Goal: Task Accomplishment & Management: Manage account settings

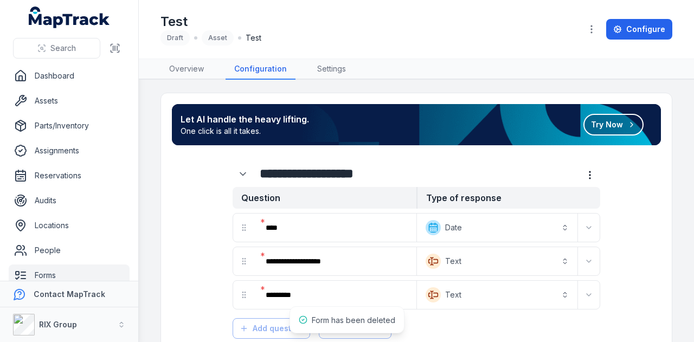
scroll to position [86, 0]
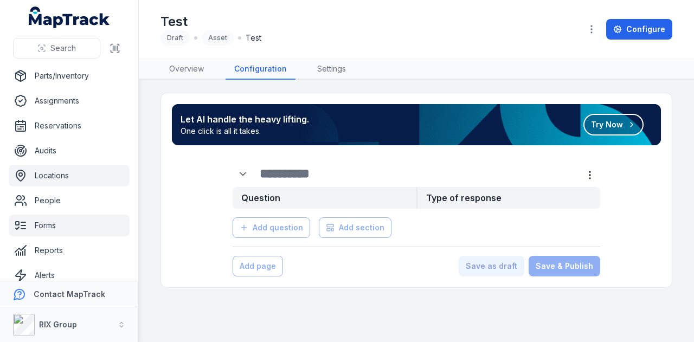
scroll to position [86, 0]
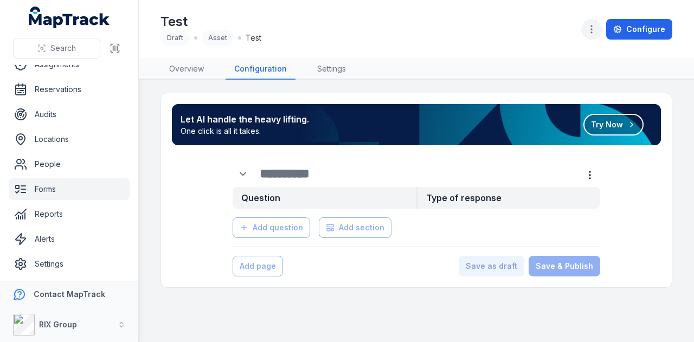
click at [592, 31] on icon "button" at bounding box center [591, 29] width 11 height 11
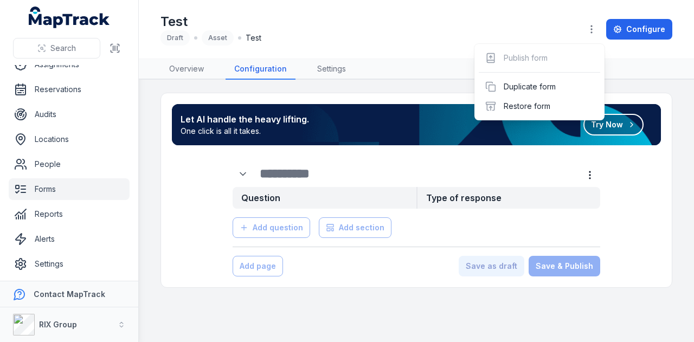
click at [534, 10] on div "Test Draft Asset Test Configure" at bounding box center [416, 29] width 512 height 50
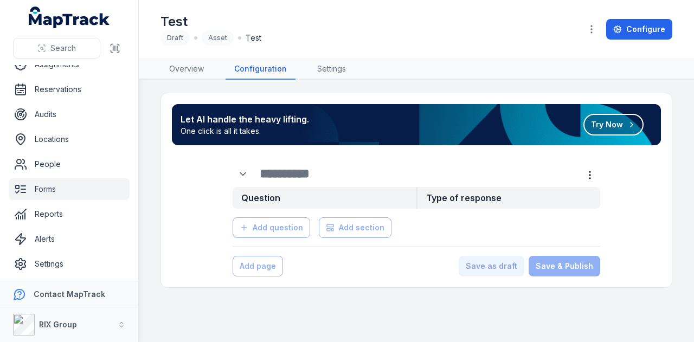
click at [87, 187] on link "Forms" at bounding box center [69, 189] width 121 height 22
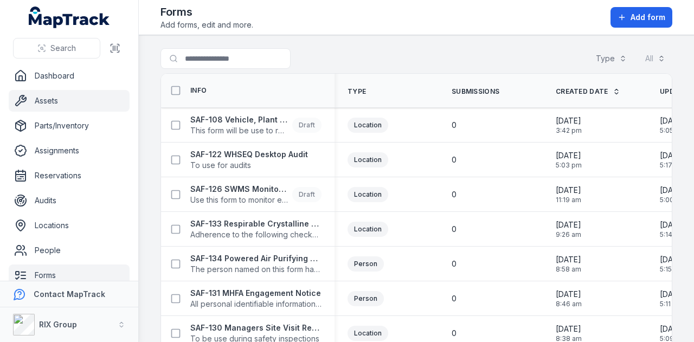
click at [91, 100] on link "Assets" at bounding box center [69, 101] width 121 height 22
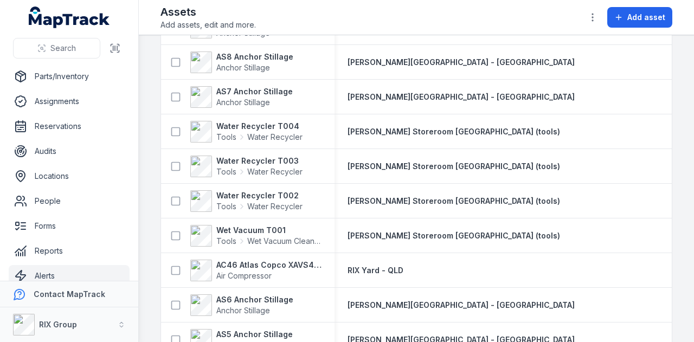
scroll to position [86, 0]
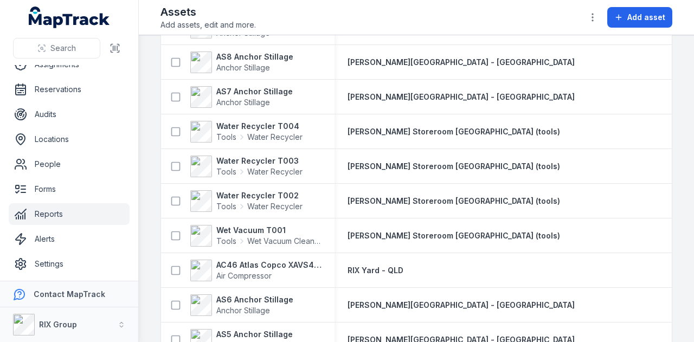
click at [78, 212] on link "Reports" at bounding box center [69, 214] width 121 height 22
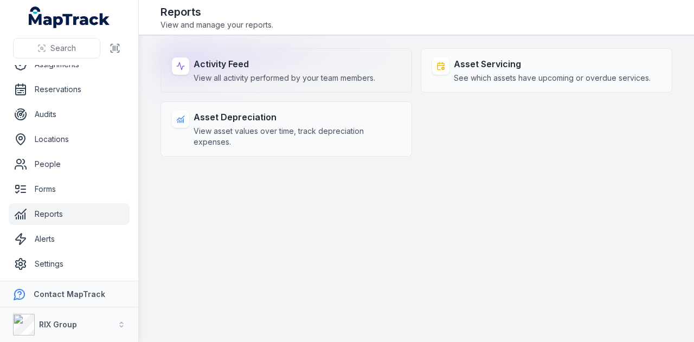
click at [277, 74] on span "View all activity performed by your team members." at bounding box center [284, 78] width 182 height 11
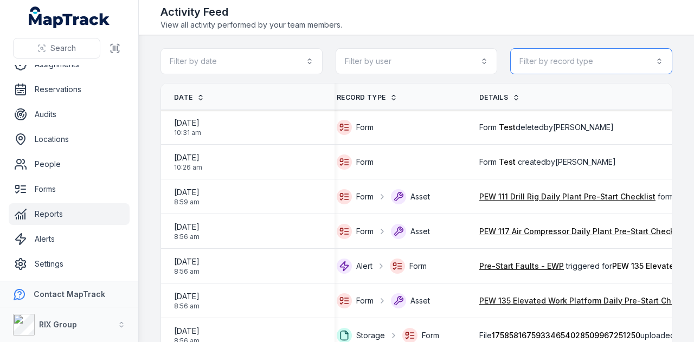
click at [612, 57] on button "Filter by record type" at bounding box center [591, 61] width 162 height 26
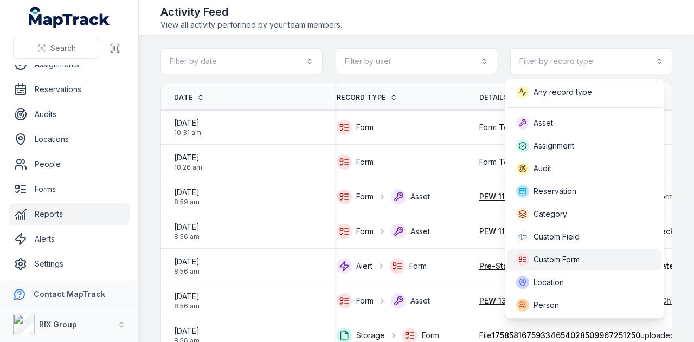
click at [596, 255] on div "Custom Form" at bounding box center [584, 259] width 137 height 13
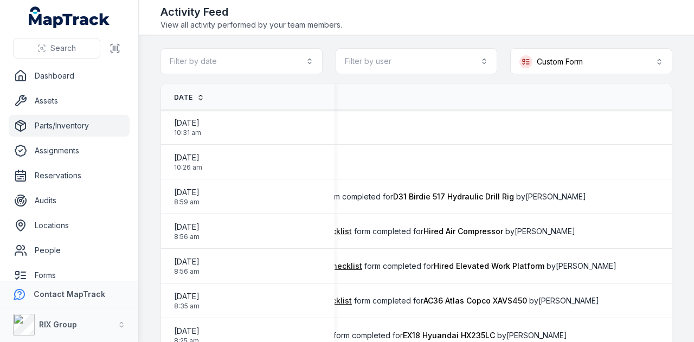
click at [85, 133] on link "Parts/Inventory" at bounding box center [69, 126] width 121 height 22
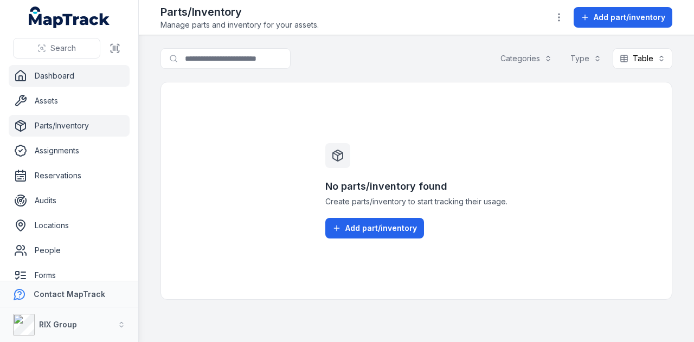
click at [82, 80] on link "Dashboard" at bounding box center [69, 76] width 121 height 22
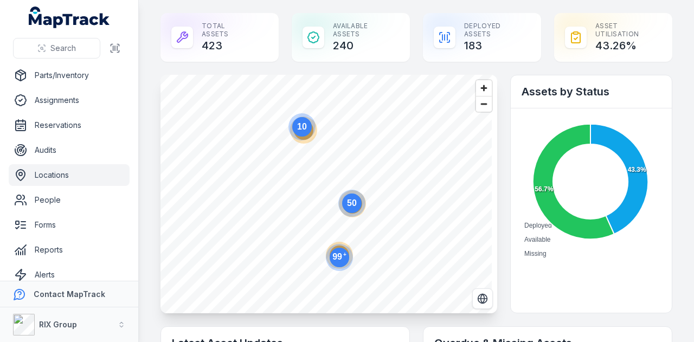
scroll to position [86, 0]
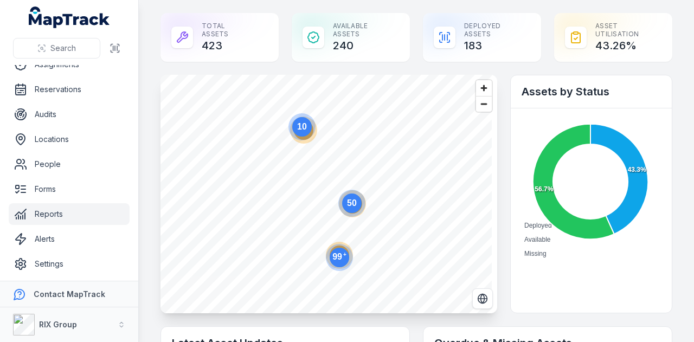
click at [94, 208] on link "Reports" at bounding box center [69, 214] width 121 height 22
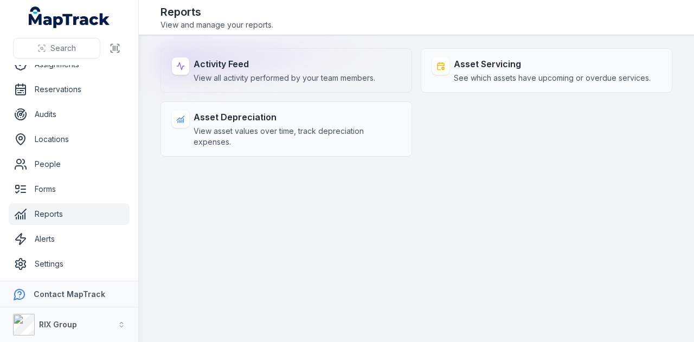
click at [312, 70] on div "Activity Feed View all activity performed by your team members." at bounding box center [284, 70] width 182 height 26
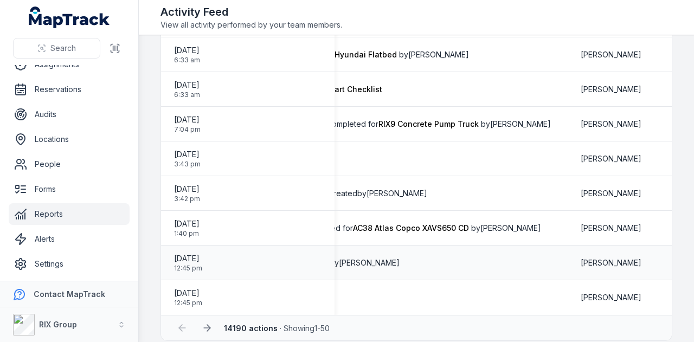
scroll to position [1544, 0]
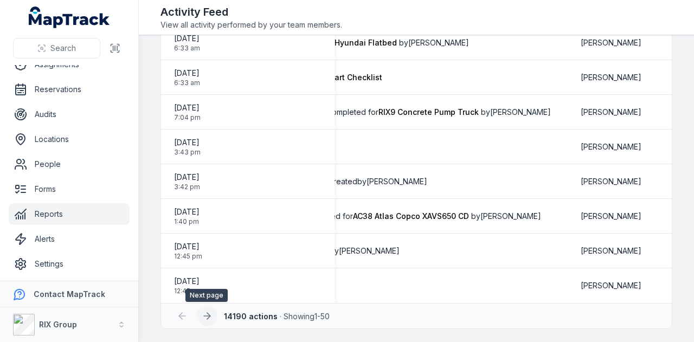
click at [211, 318] on button at bounding box center [207, 316] width 21 height 21
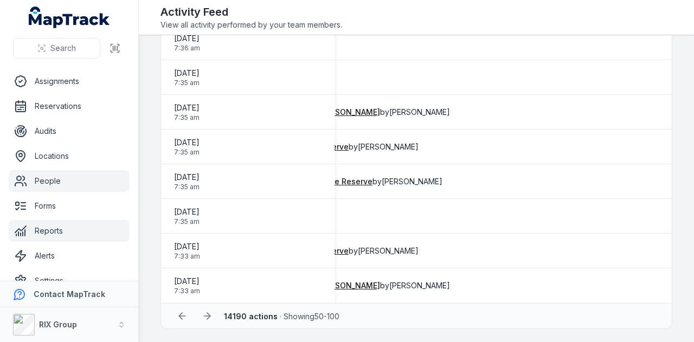
scroll to position [86, 0]
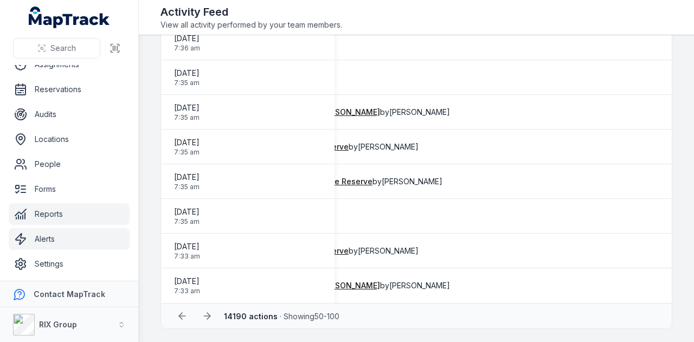
click at [74, 235] on link "Alerts" at bounding box center [69, 239] width 121 height 22
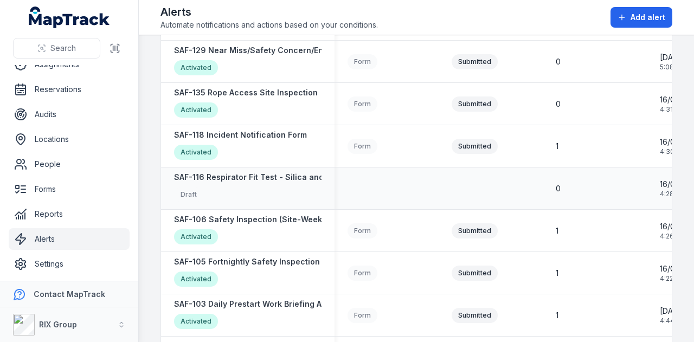
scroll to position [325, 0]
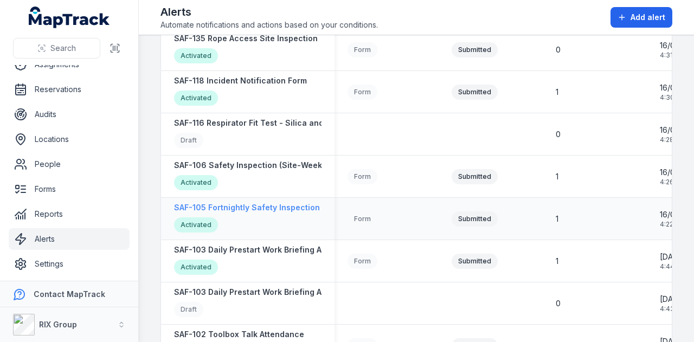
click at [276, 205] on strong "SAF-105 Fortnightly Safety Inspection (Yard)" at bounding box center [259, 207] width 171 height 11
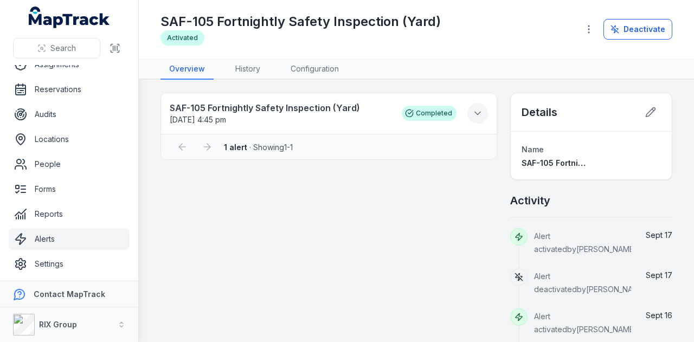
click at [472, 112] on icon at bounding box center [477, 113] width 11 height 11
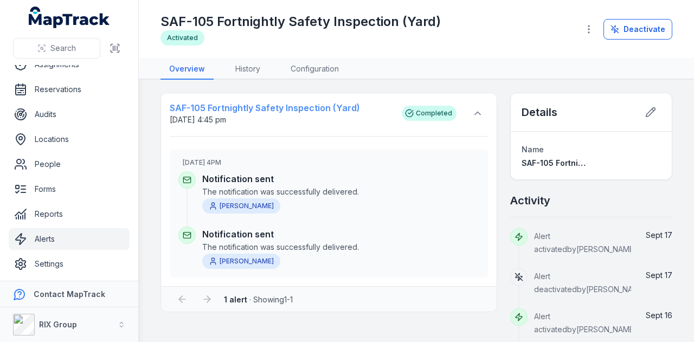
click at [239, 105] on strong "SAF-105 Fortnightly Safety Inspection (Yard)" at bounding box center [280, 107] width 221 height 13
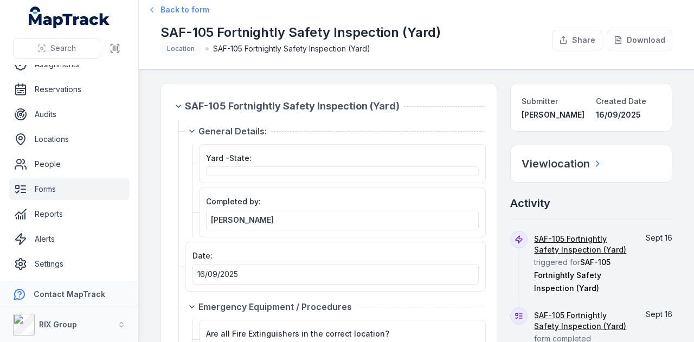
click at [158, 10] on link "Back to form" at bounding box center [180, 9] width 60 height 11
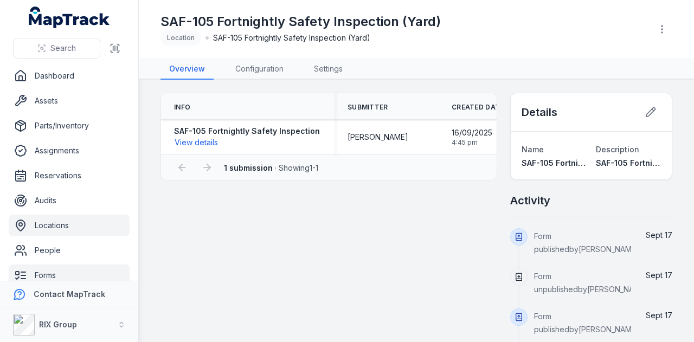
click at [98, 225] on link "Locations" at bounding box center [69, 226] width 121 height 22
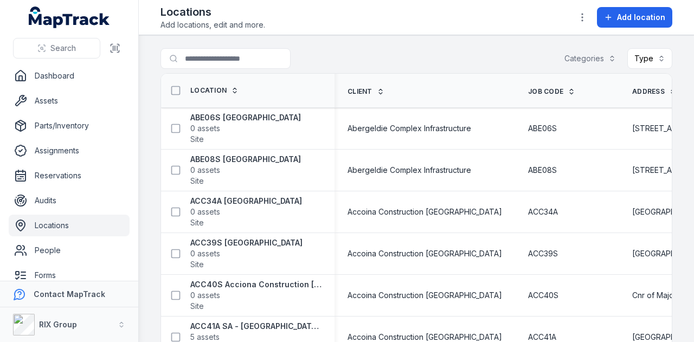
scroll to position [86, 0]
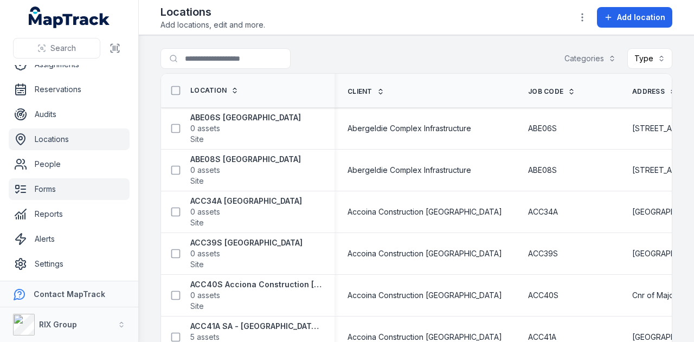
click at [78, 187] on link "Forms" at bounding box center [69, 189] width 121 height 22
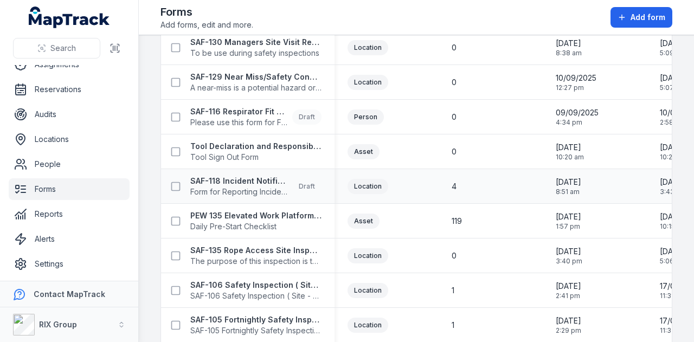
scroll to position [325, 0]
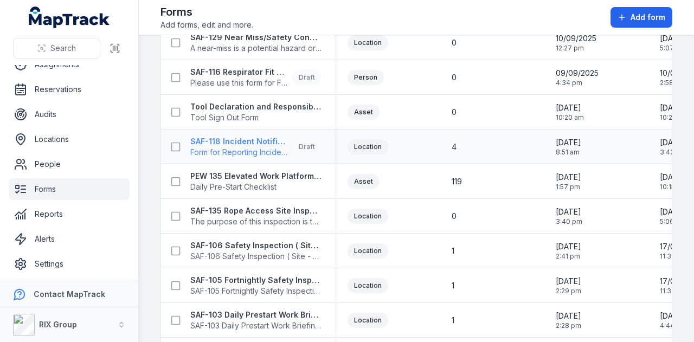
click at [261, 139] on strong "SAF-118 Incident Notification Form" at bounding box center [239, 141] width 98 height 11
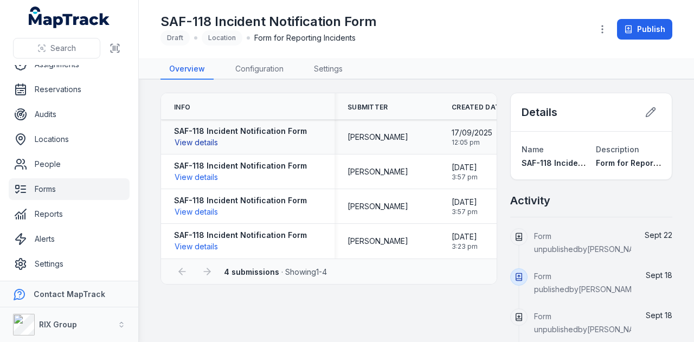
click at [191, 141] on button "View details" at bounding box center [196, 143] width 44 height 12
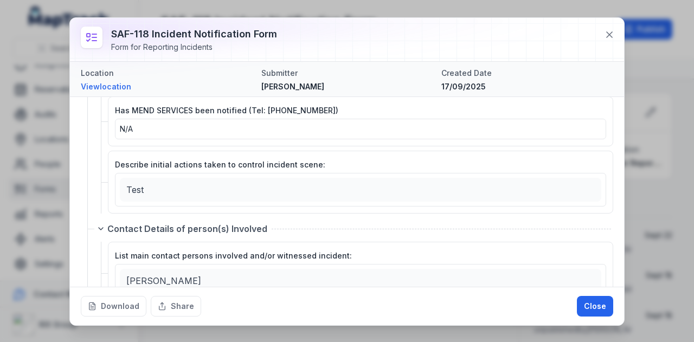
scroll to position [805, 0]
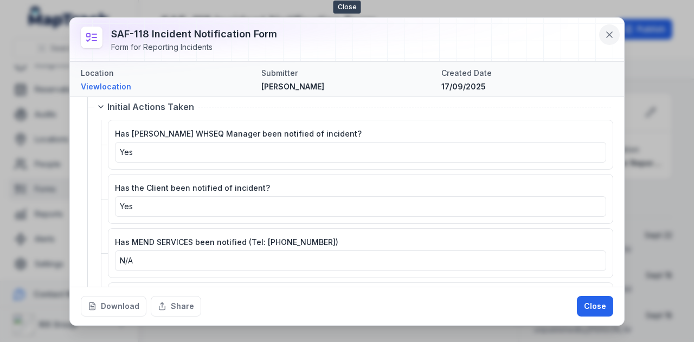
click at [611, 35] on icon at bounding box center [609, 34] width 11 height 11
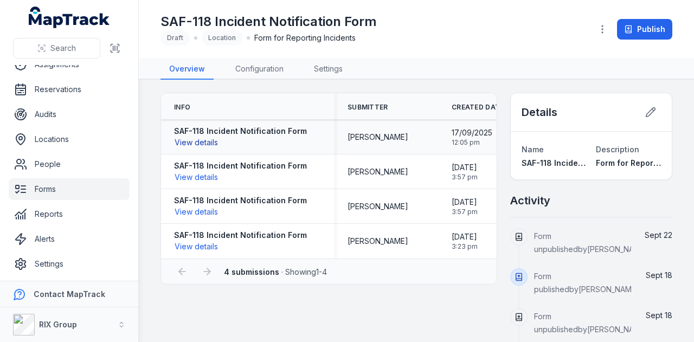
click at [210, 144] on button "View details" at bounding box center [196, 143] width 44 height 12
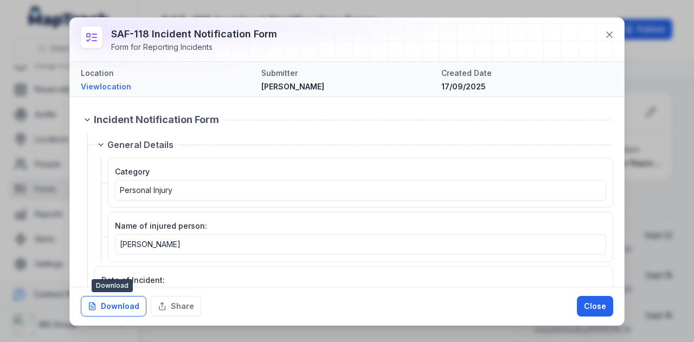
click at [119, 299] on button "Download" at bounding box center [114, 306] width 66 height 21
click at [674, 113] on div "SAF-118 Incident Notification Form Form for Reporting Incidents Location View l…" at bounding box center [347, 171] width 694 height 342
click at [606, 40] on icon at bounding box center [609, 34] width 11 height 11
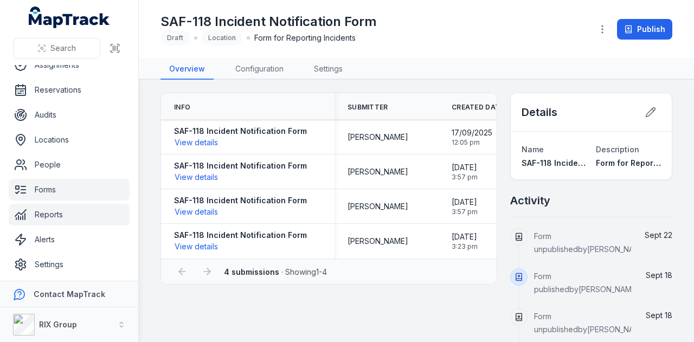
scroll to position [86, 0]
click at [86, 186] on link "Forms" at bounding box center [69, 189] width 121 height 22
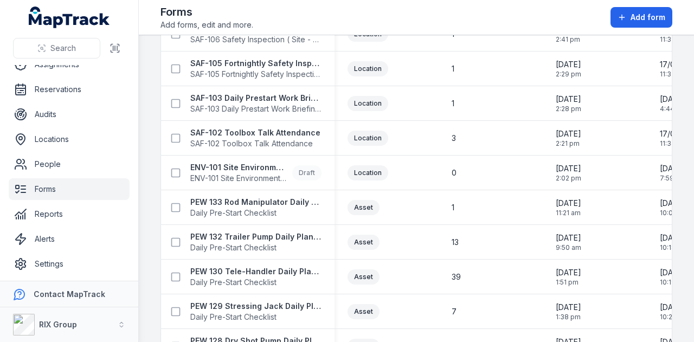
scroll to position [596, 0]
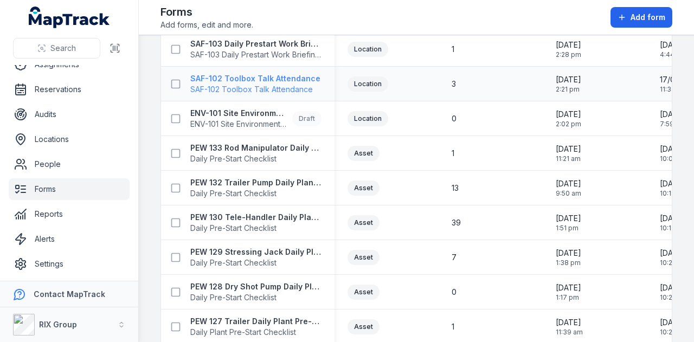
click at [302, 77] on strong "SAF-102 Toolbox Talk Attendance" at bounding box center [255, 78] width 130 height 11
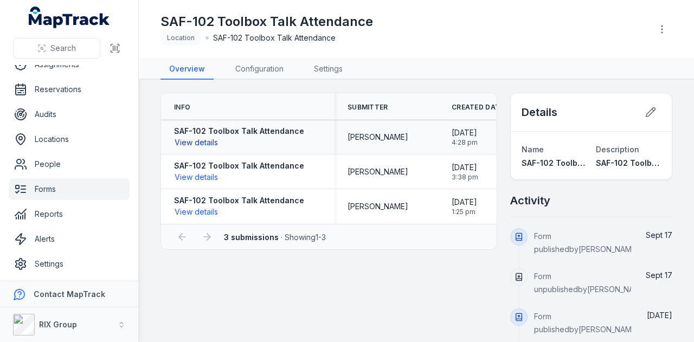
click at [206, 140] on button "View details" at bounding box center [196, 143] width 44 height 12
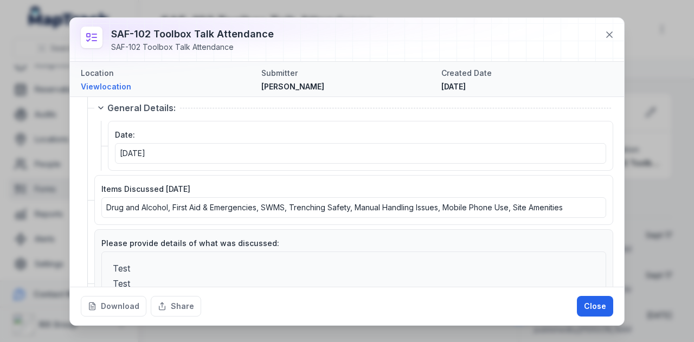
scroll to position [54, 0]
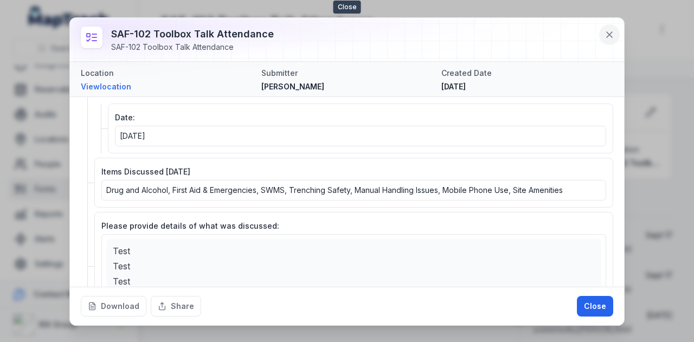
click at [614, 34] on icon at bounding box center [609, 34] width 11 height 11
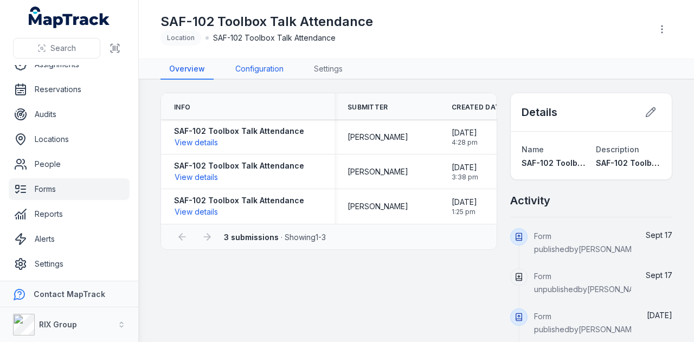
click at [270, 71] on link "Configuration" at bounding box center [260, 69] width 66 height 21
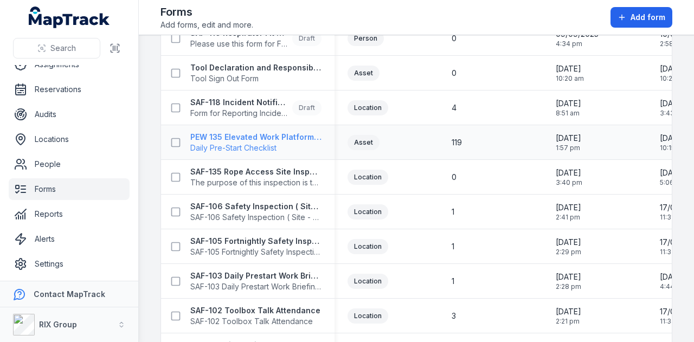
scroll to position [379, 0]
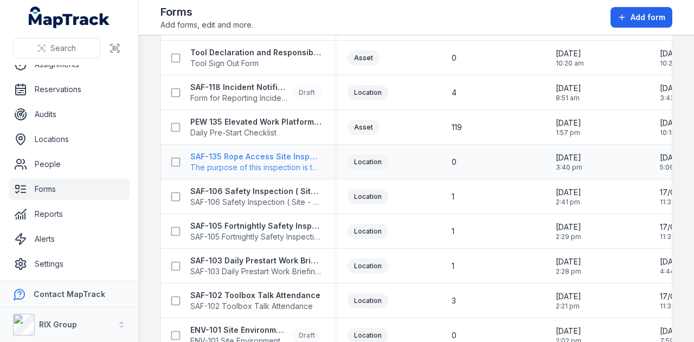
click at [301, 157] on strong "SAF-135 Rope Access Site Inspection" at bounding box center [255, 156] width 131 height 11
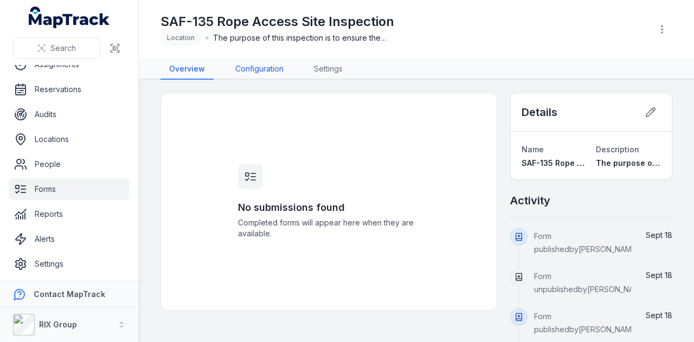
click at [271, 74] on link "Configuration" at bounding box center [260, 69] width 66 height 21
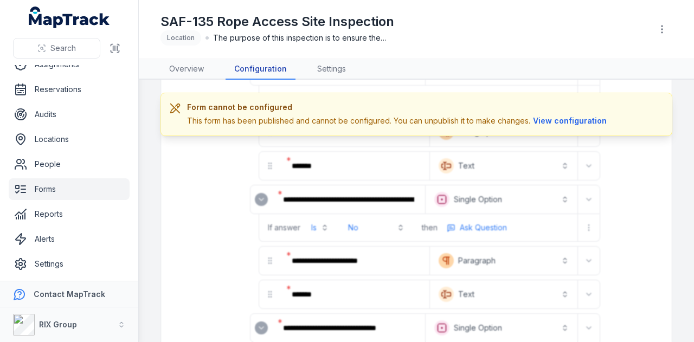
scroll to position [1084, 0]
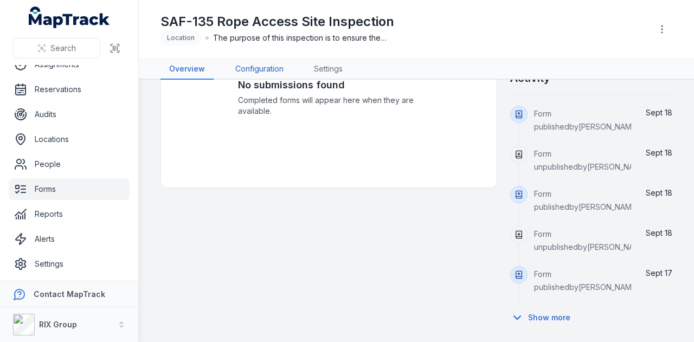
scroll to position [120, 0]
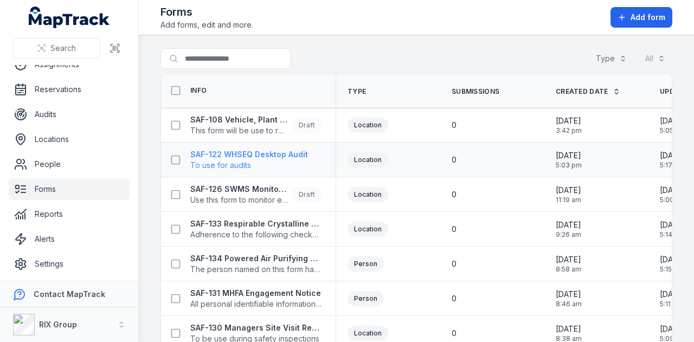
click at [296, 155] on strong "SAF-122 WHSEQ Desktop Audit" at bounding box center [249, 154] width 118 height 11
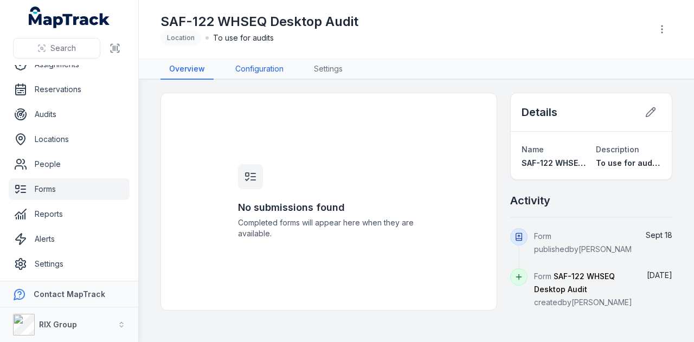
click at [242, 62] on link "Configuration" at bounding box center [260, 69] width 66 height 21
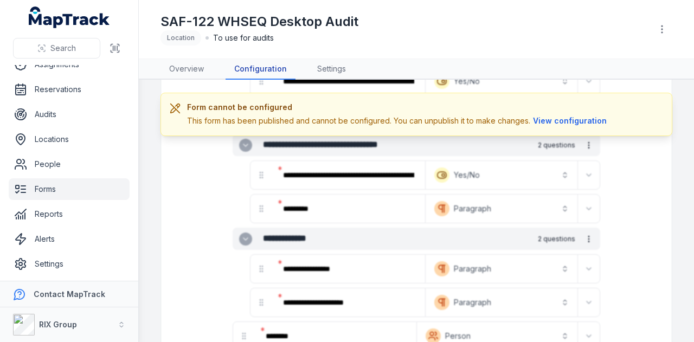
scroll to position [2175, 0]
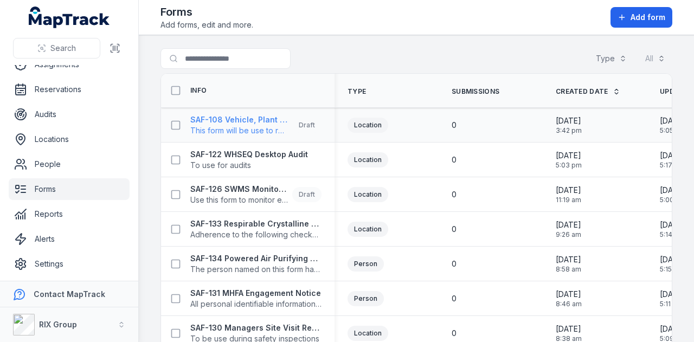
click at [261, 115] on strong "SAF-108 Vehicle, Plant & Equipment Damage - Incident report" at bounding box center [239, 119] width 98 height 11
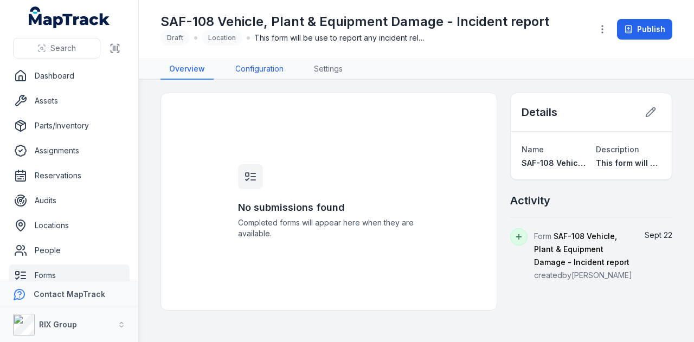
drag, startPoint x: 0, startPoint y: 0, endPoint x: 263, endPoint y: 72, distance: 272.9
click at [263, 72] on link "Configuration" at bounding box center [260, 69] width 66 height 21
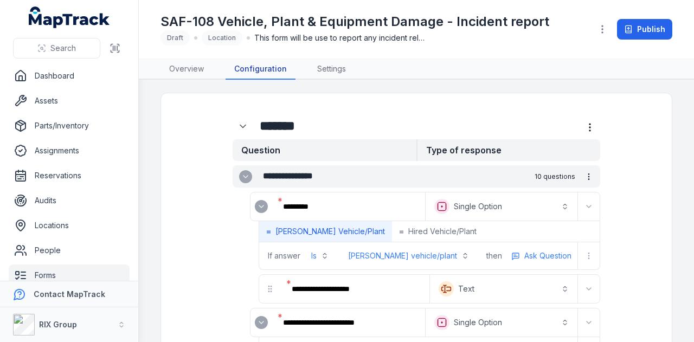
scroll to position [54, 0]
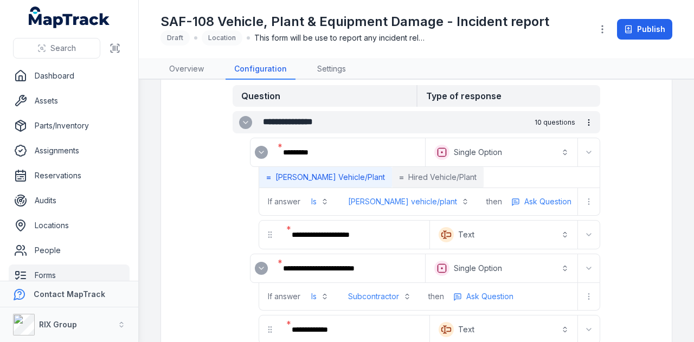
click at [404, 167] on button "= Hired Vehicle/Plant" at bounding box center [438, 177] width 92 height 21
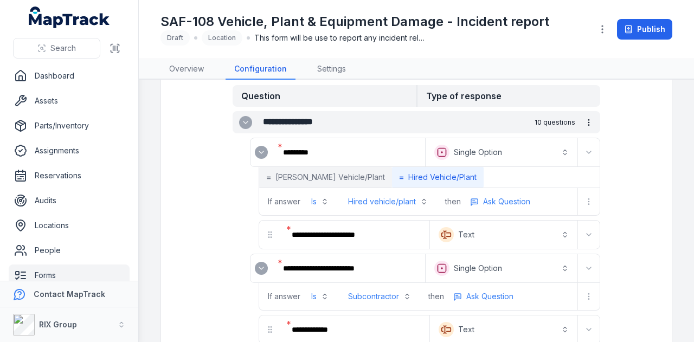
click at [319, 172] on span "RIX Vehicle/Plant" at bounding box center [329, 177] width 109 height 11
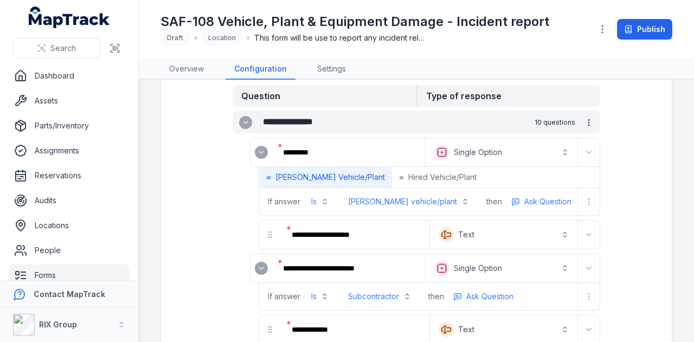
scroll to position [108, 0]
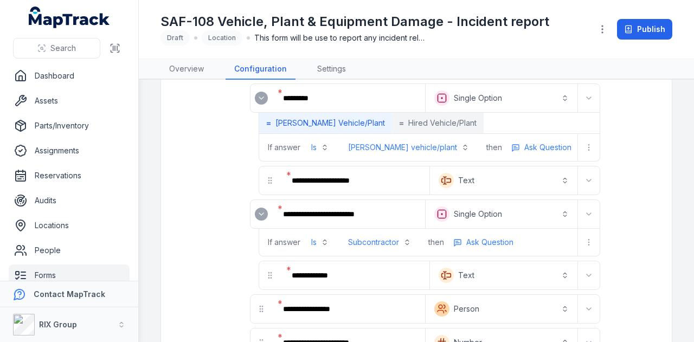
click at [408, 120] on span "Hired Vehicle/Plant" at bounding box center [442, 123] width 68 height 11
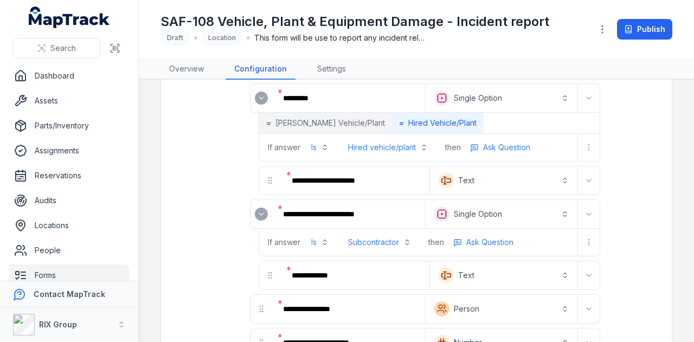
click at [309, 118] on span "RIX Vehicle/Plant" at bounding box center [329, 123] width 109 height 11
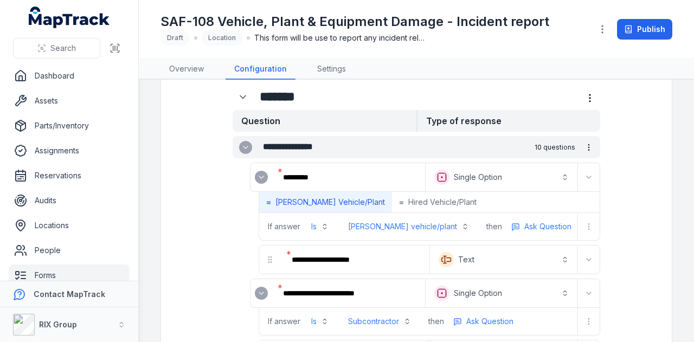
scroll to position [0, 0]
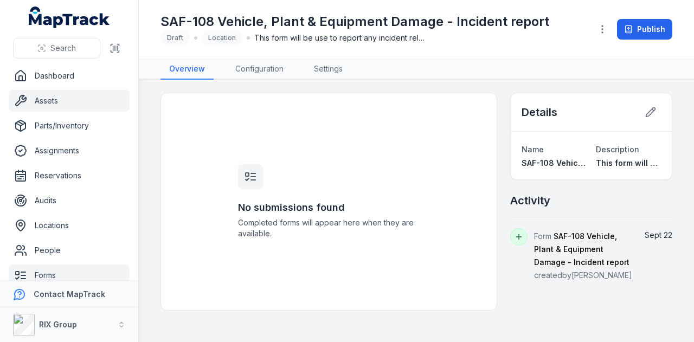
click at [47, 99] on link "Assets" at bounding box center [69, 101] width 121 height 22
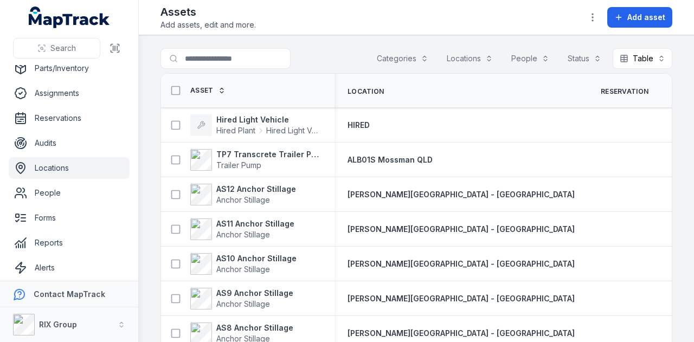
scroll to position [86, 0]
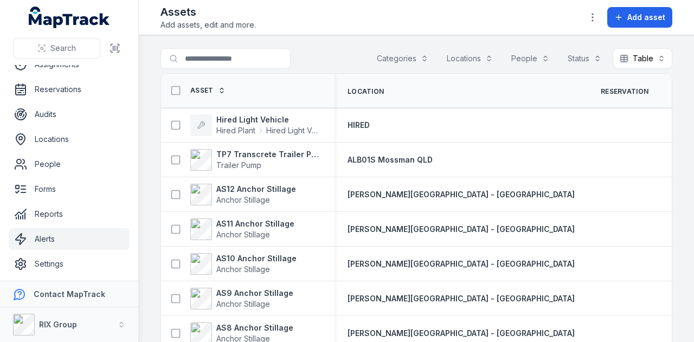
click at [72, 241] on link "Alerts" at bounding box center [69, 239] width 121 height 22
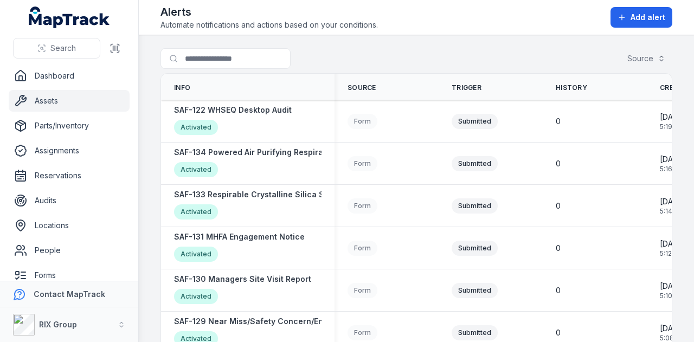
click at [81, 101] on link "Assets" at bounding box center [69, 101] width 121 height 22
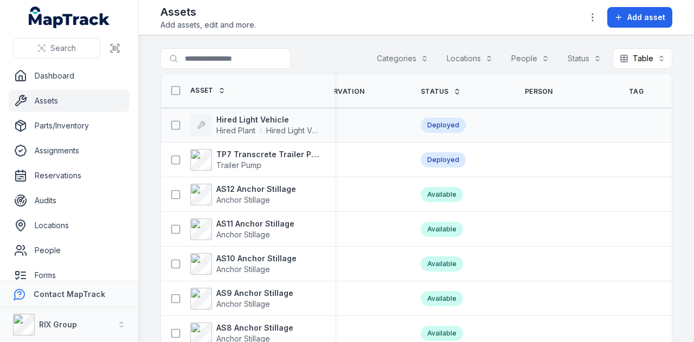
scroll to position [0, 393]
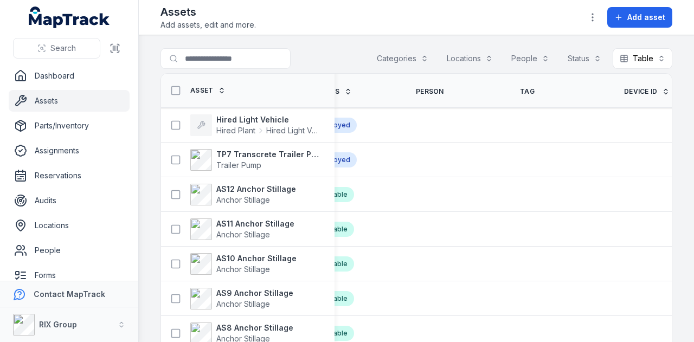
click at [624, 89] on span "Device ID" at bounding box center [641, 91] width 34 height 9
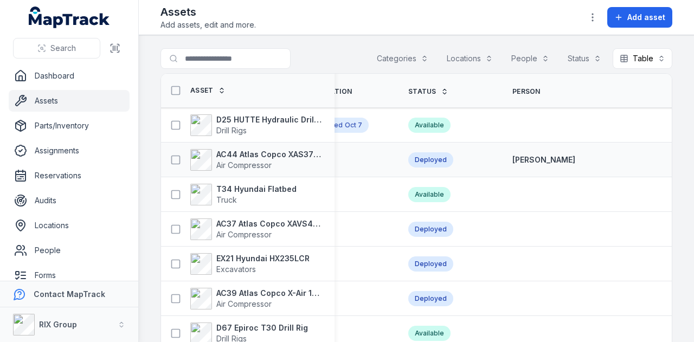
scroll to position [0, 327]
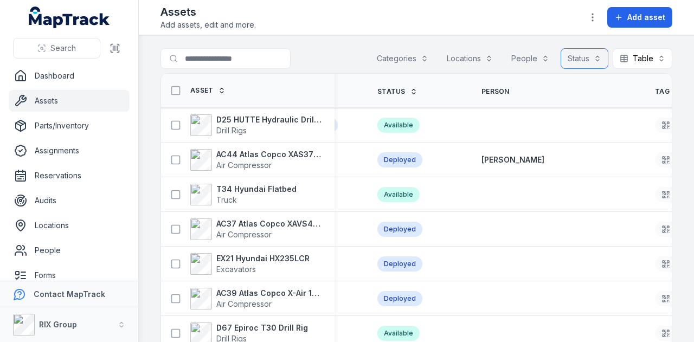
click at [584, 58] on button "Status" at bounding box center [584, 58] width 48 height 21
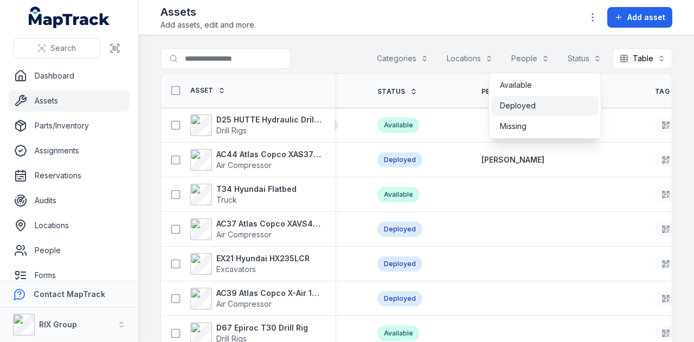
click at [563, 103] on div "Deployed" at bounding box center [545, 105] width 90 height 11
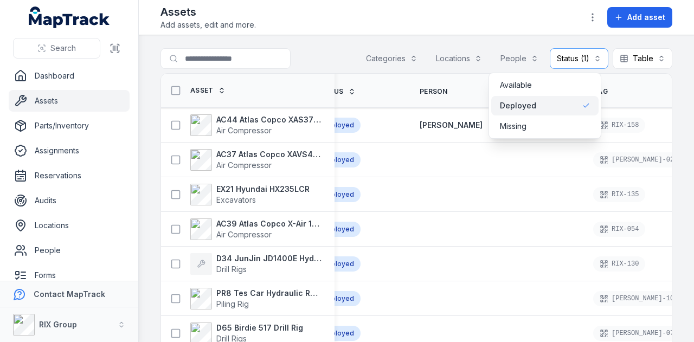
click at [515, 39] on main "Search for assets Categories Locations People Status (1) ******** Table ***** A…" at bounding box center [416, 188] width 555 height 307
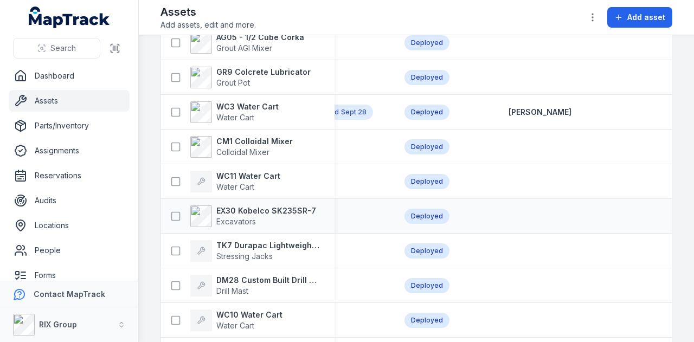
scroll to position [2058, 0]
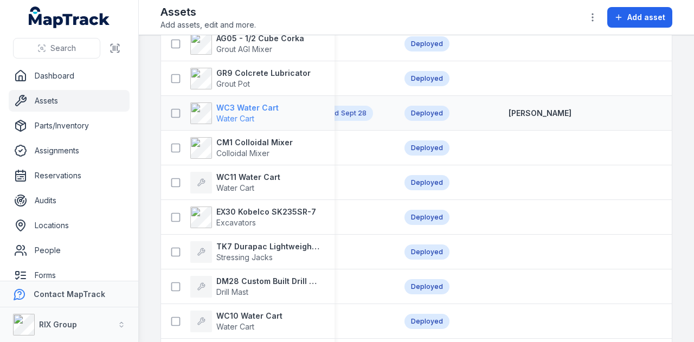
click at [266, 111] on strong "WC3 Water Cart" at bounding box center [247, 107] width 62 height 11
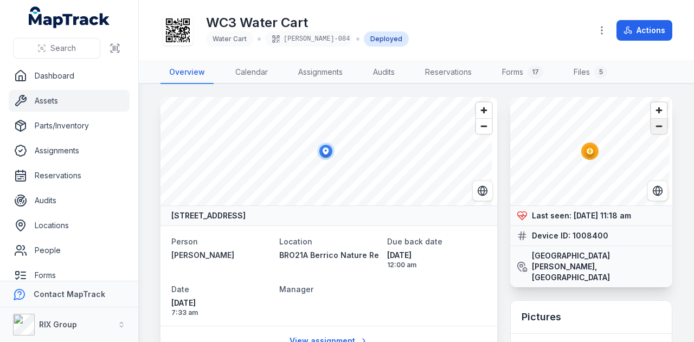
click at [657, 127] on span "Zoom out" at bounding box center [659, 126] width 16 height 15
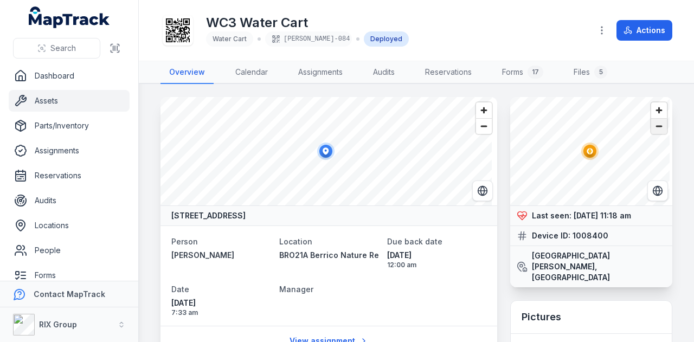
click at [657, 127] on span "Zoom out" at bounding box center [659, 126] width 16 height 15
click at [657, 126] on span "Zoom out" at bounding box center [659, 126] width 16 height 15
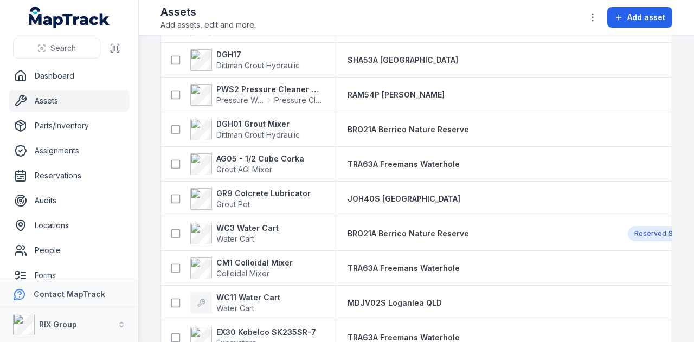
scroll to position [1951, 0]
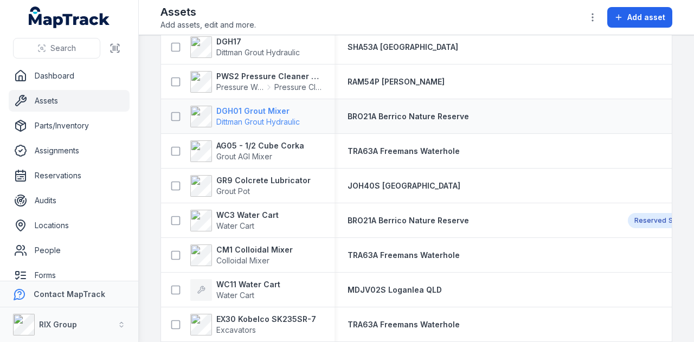
click at [266, 107] on strong "DGH01 Grout Mixer" at bounding box center [257, 111] width 83 height 11
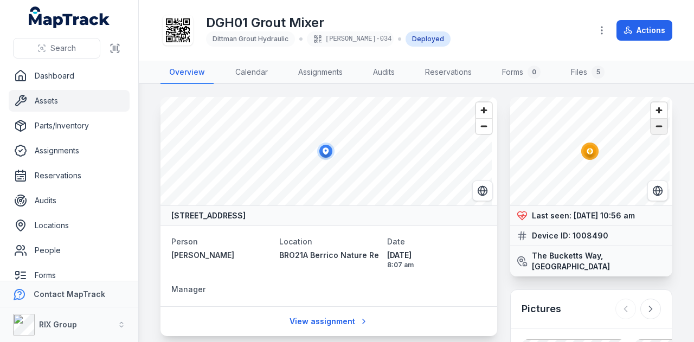
click at [654, 127] on span "Zoom out" at bounding box center [659, 126] width 16 height 15
click at [654, 126] on span "Zoom out" at bounding box center [659, 126] width 16 height 15
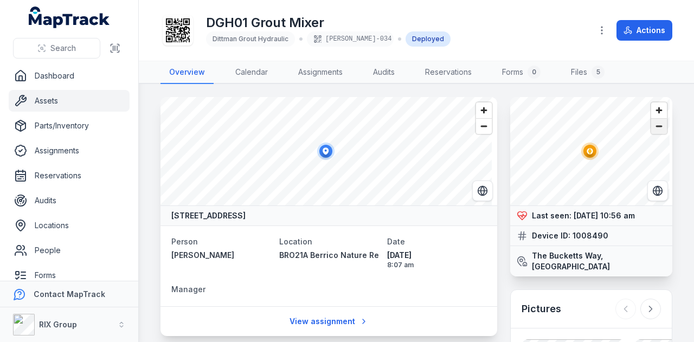
click at [654, 126] on span "Zoom out" at bounding box center [659, 126] width 16 height 15
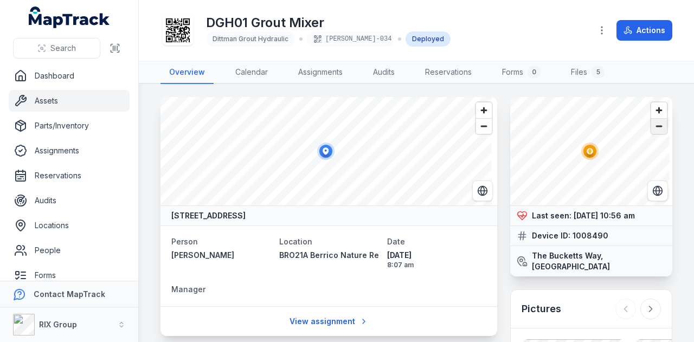
click at [654, 126] on span "Zoom out" at bounding box center [659, 126] width 16 height 15
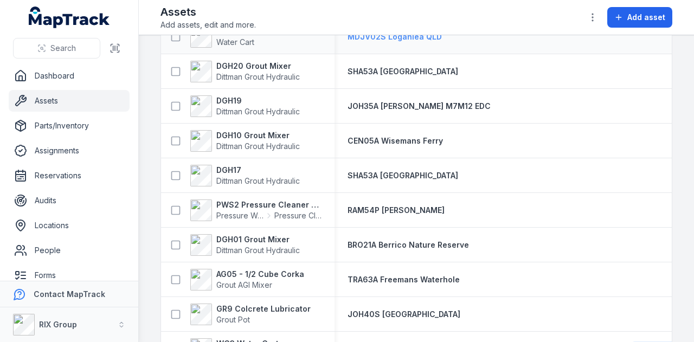
scroll to position [1897, 0]
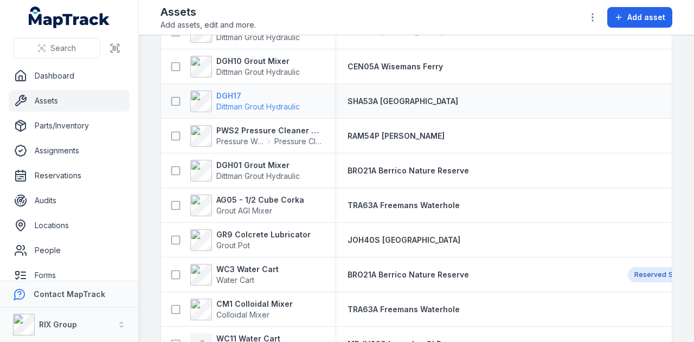
click at [232, 94] on strong "DGH17" at bounding box center [257, 96] width 83 height 11
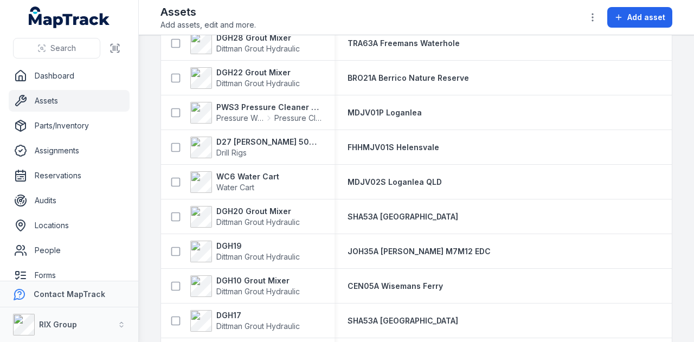
scroll to position [1734, 0]
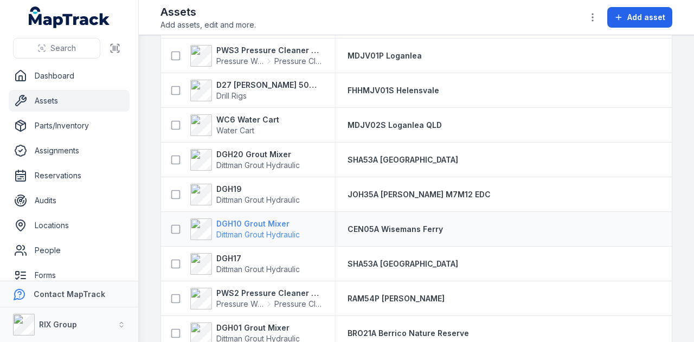
click at [260, 224] on strong "DGH10 Grout Mixer" at bounding box center [257, 223] width 83 height 11
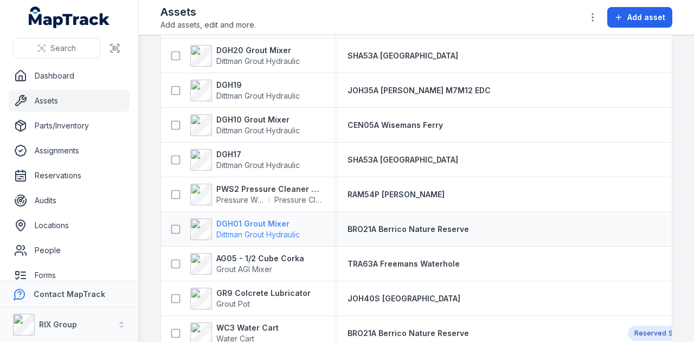
scroll to position [1843, 0]
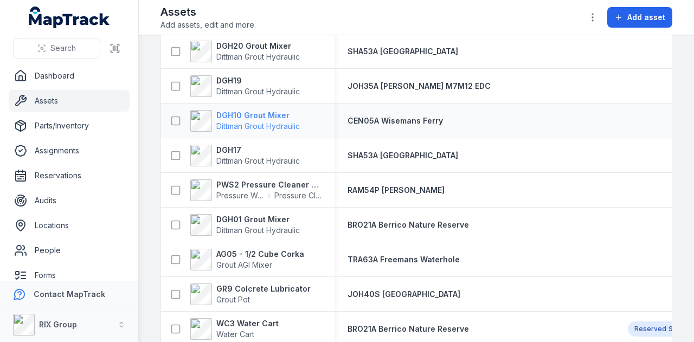
click at [238, 114] on strong "DGH10 Grout Mixer" at bounding box center [257, 115] width 83 height 11
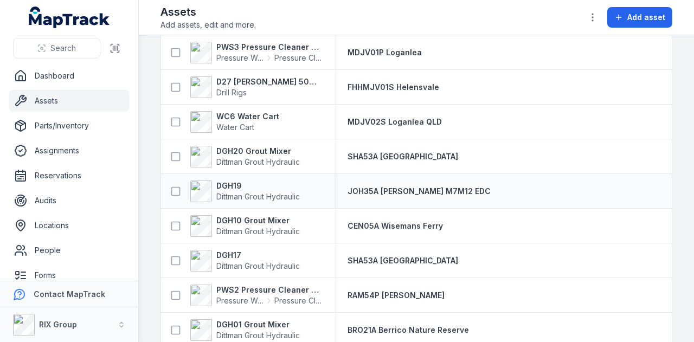
scroll to position [1754, 0]
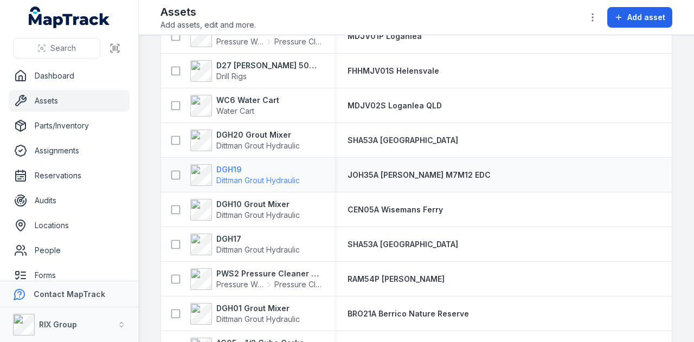
click at [225, 164] on strong "DGH19" at bounding box center [257, 169] width 83 height 11
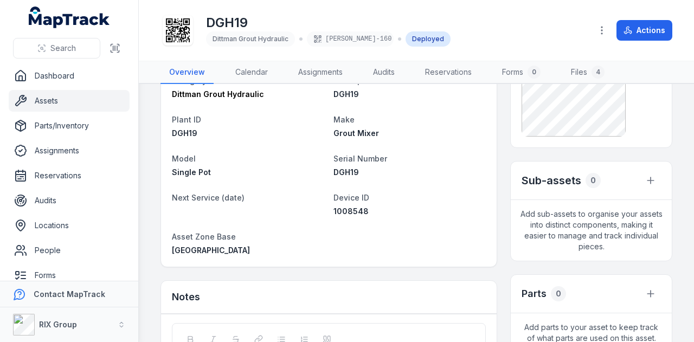
scroll to position [325, 0]
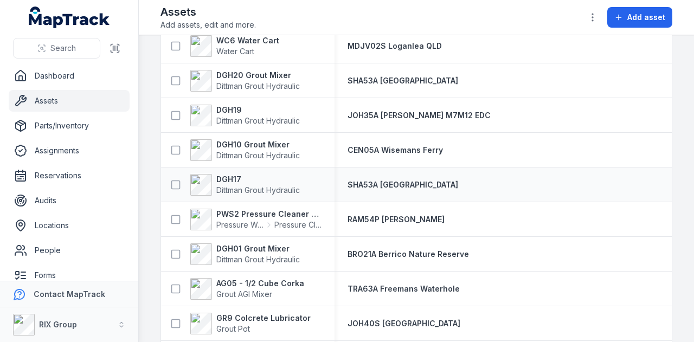
scroll to position [1733, 0]
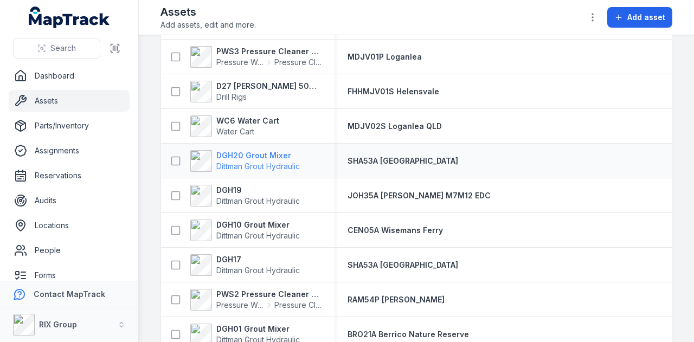
click at [262, 150] on strong "DGH20 Grout Mixer" at bounding box center [257, 155] width 83 height 11
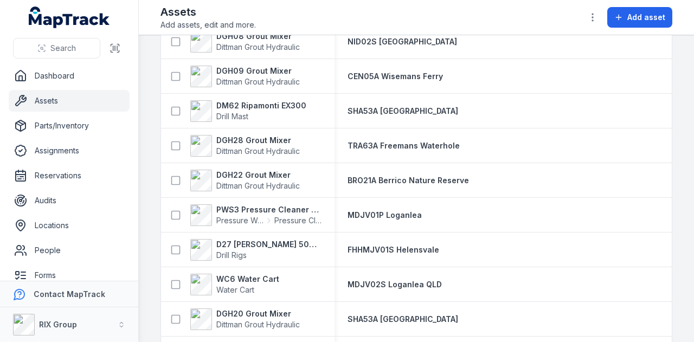
scroll to position [1680, 0]
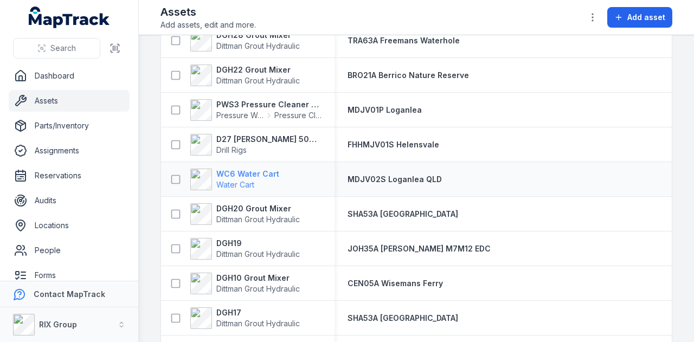
click at [256, 173] on strong "WC6 Water Cart" at bounding box center [247, 174] width 63 height 11
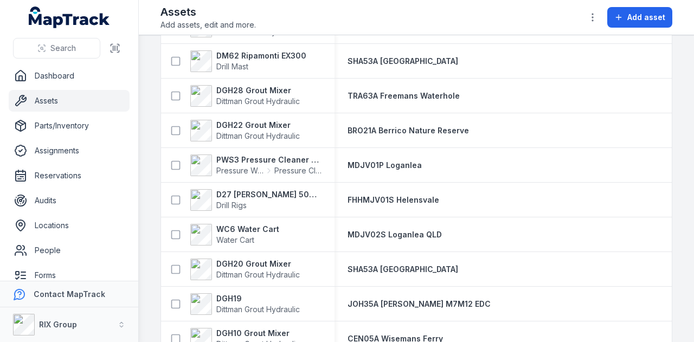
scroll to position [1626, 0]
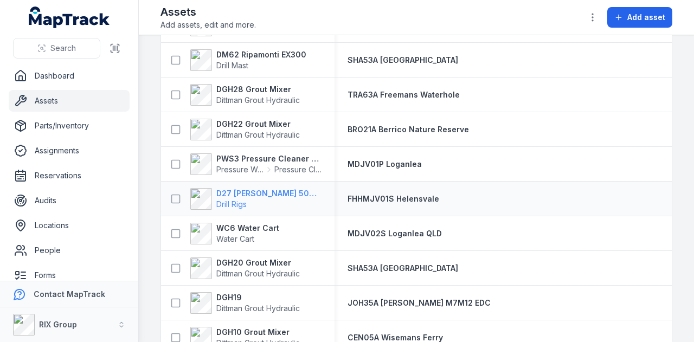
click at [272, 191] on strong "D27 [PERSON_NAME] 500 Hydraulic Drill Rig" at bounding box center [268, 193] width 105 height 11
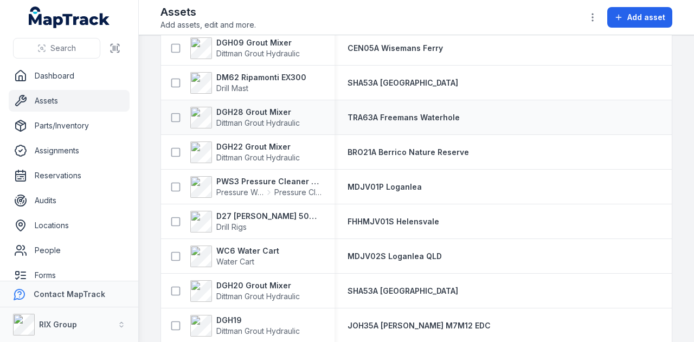
scroll to position [1626, 0]
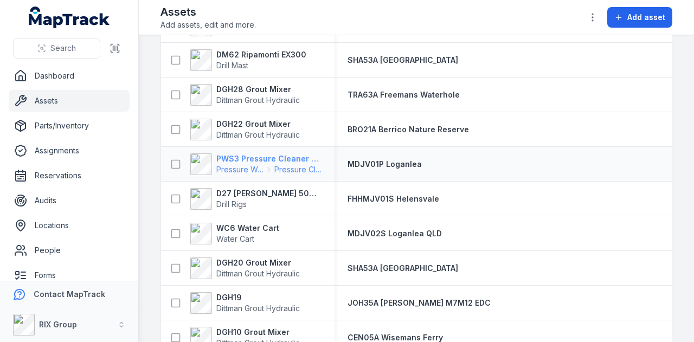
click at [257, 158] on strong "PWS3 Pressure Cleaner Skid Mounted" at bounding box center [268, 158] width 105 height 11
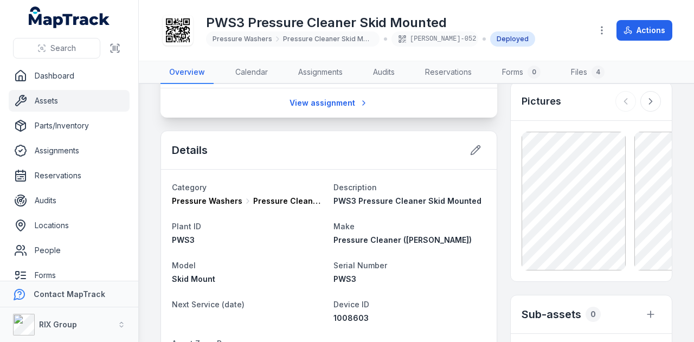
scroll to position [217, 0]
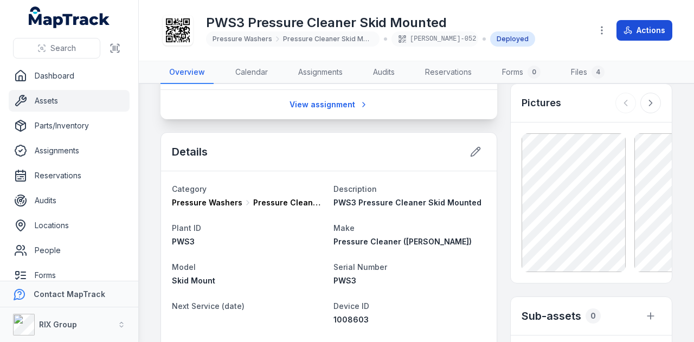
click at [626, 32] on icon at bounding box center [627, 30] width 9 height 9
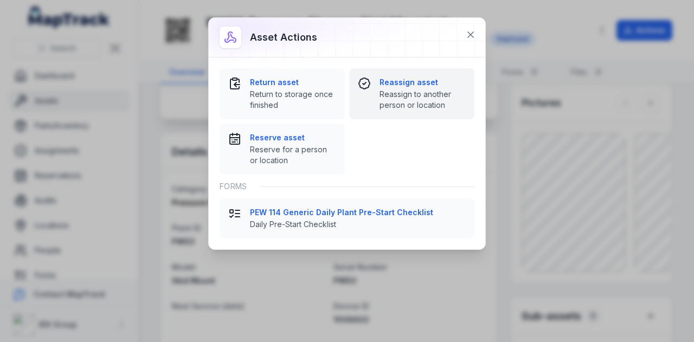
click at [422, 78] on strong "Reassign asset" at bounding box center [422, 82] width 86 height 11
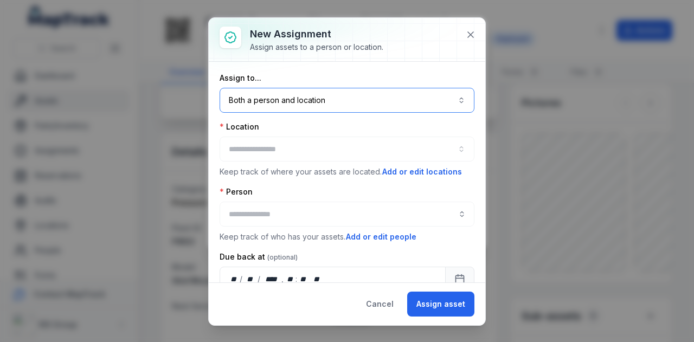
click at [334, 98] on button "Both a person and location ****" at bounding box center [346, 100] width 255 height 25
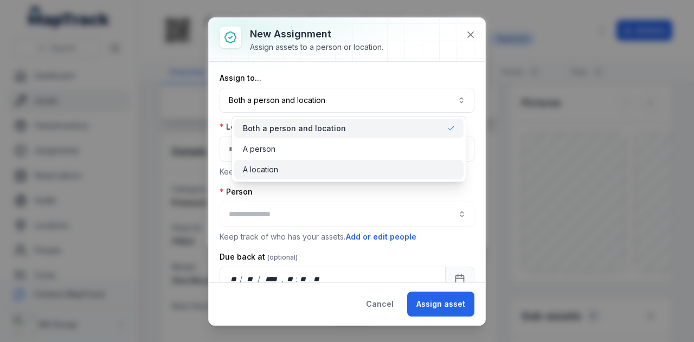
click at [326, 165] on div "A location" at bounding box center [349, 169] width 212 height 11
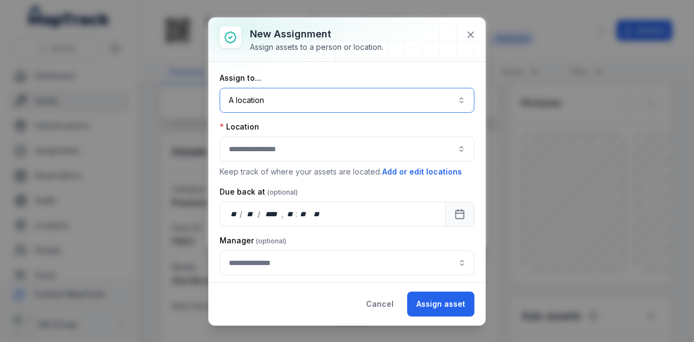
click at [316, 148] on button "button" at bounding box center [346, 149] width 255 height 25
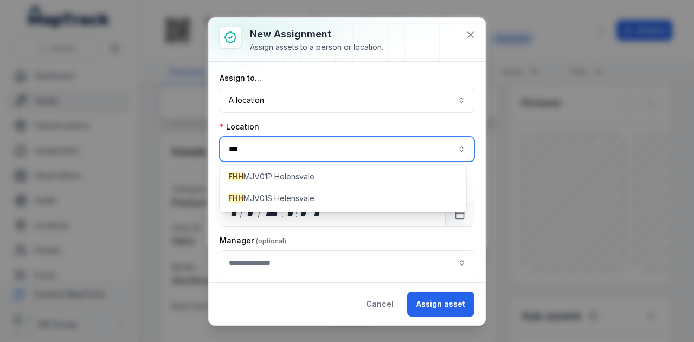
type input "***"
click at [319, 164] on div "FHH MJV01P Helensvale FHH MJV01S Helensvale" at bounding box center [342, 188] width 247 height 50
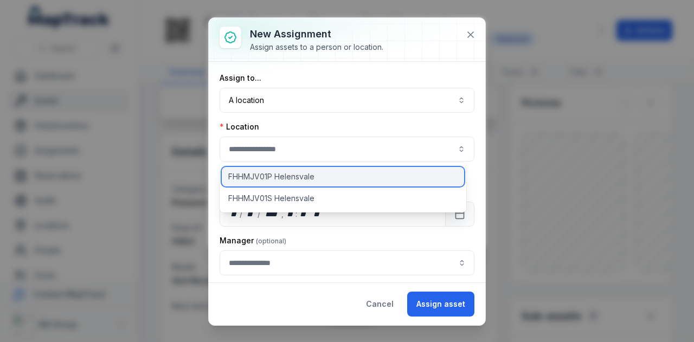
click at [319, 172] on div "FHHMJV01P Helensvale" at bounding box center [343, 177] width 242 height 20
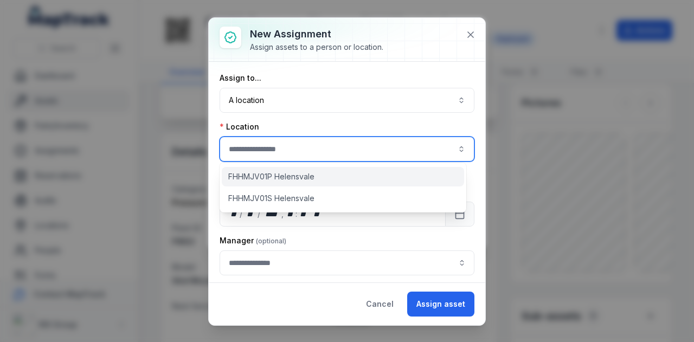
type input "**********"
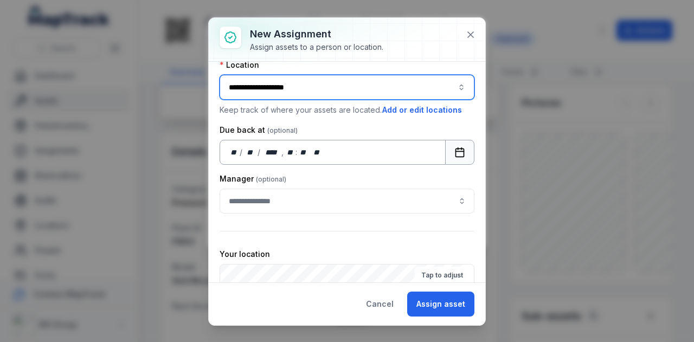
scroll to position [154, 0]
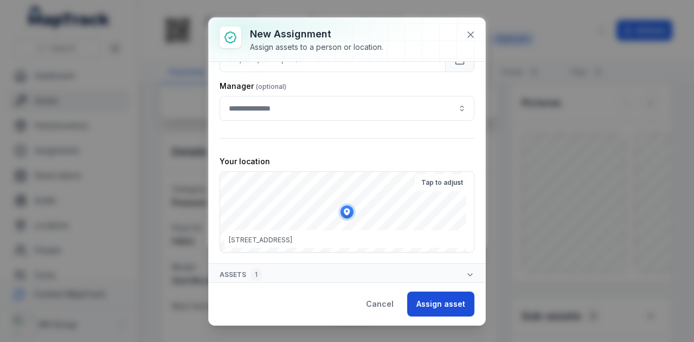
click at [456, 307] on button "Assign asset" at bounding box center [440, 304] width 67 height 25
